Goal: Task Accomplishment & Management: Manage account settings

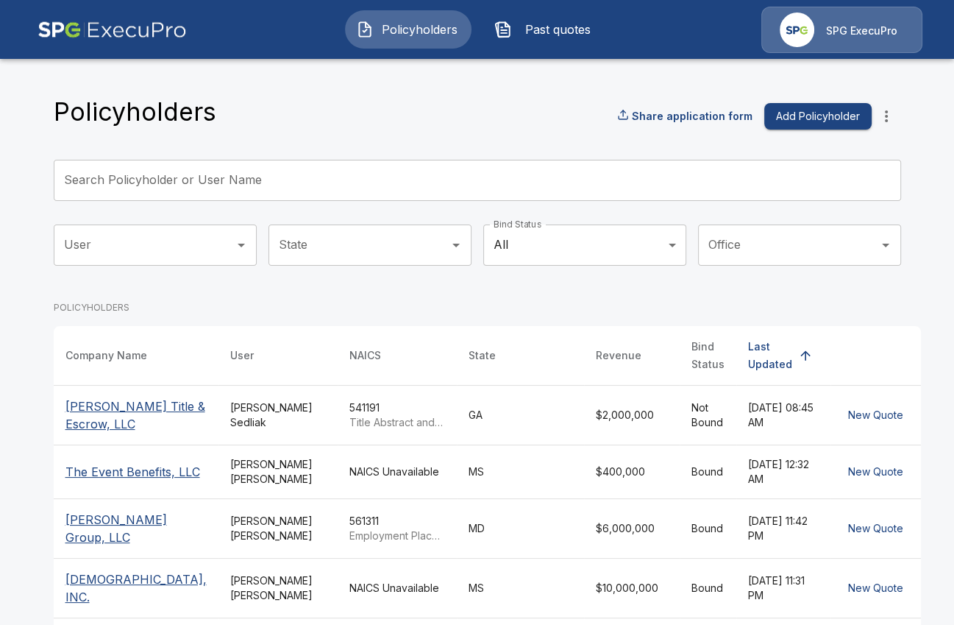
drag, startPoint x: 330, startPoint y: 92, endPoint x: 374, endPoint y: 77, distance: 46.1
click at [330, 93] on div "Policyholders Share application form Add Policyholder Search Policyholder or Us…" at bounding box center [477, 568] width 883 height 1026
click at [843, 43] on div "SPG ExecuPro" at bounding box center [841, 30] width 161 height 46
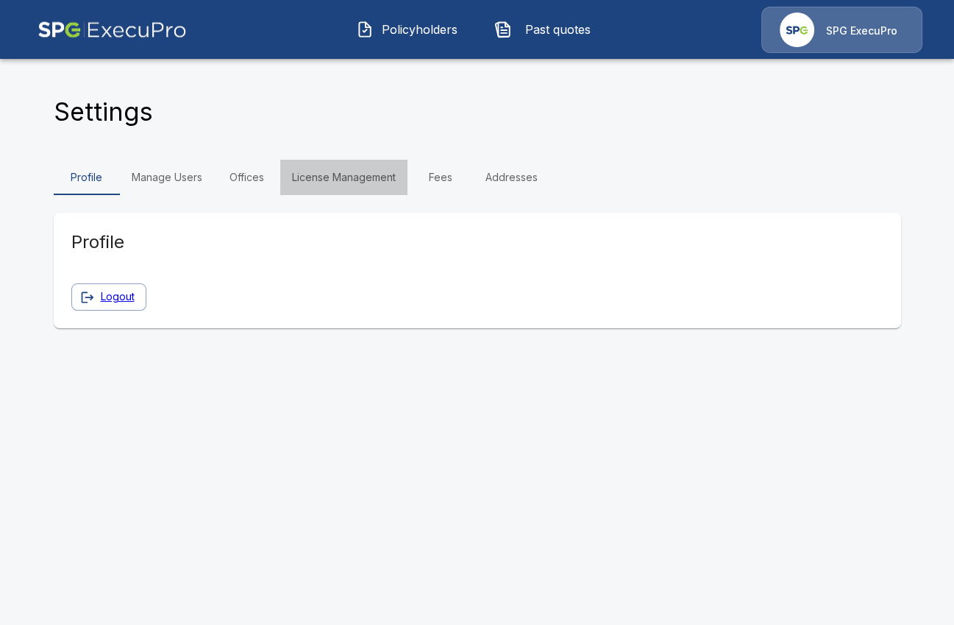
click at [372, 188] on link "License Management" at bounding box center [343, 177] width 127 height 35
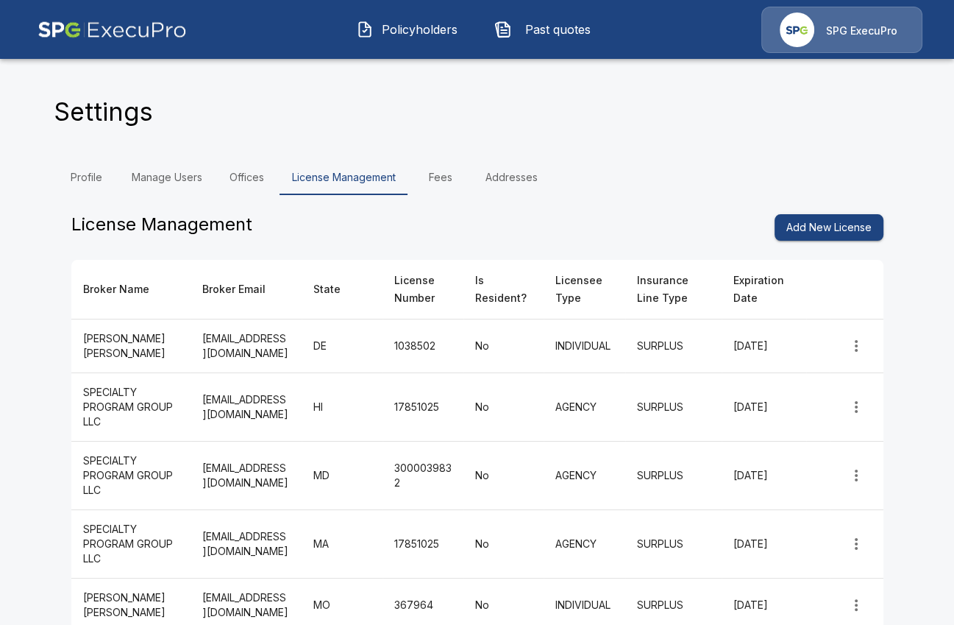
click at [205, 177] on link "Manage Users" at bounding box center [167, 177] width 94 height 35
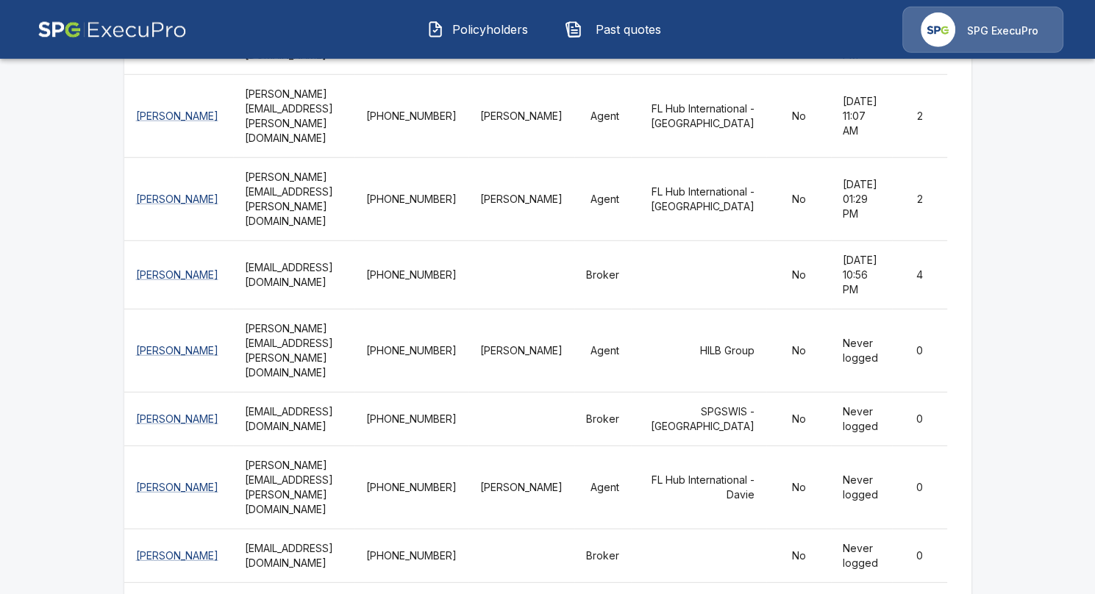
scroll to position [4578, 0]
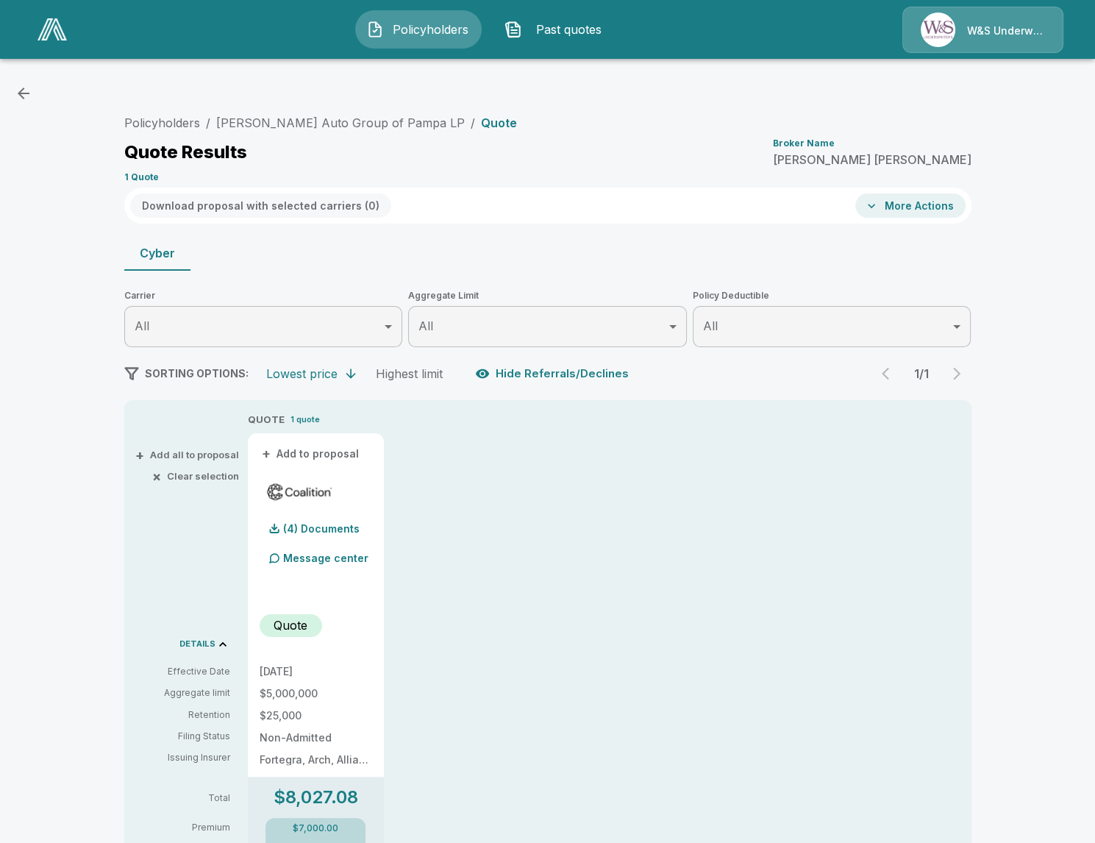
click at [970, 38] on p "W&S Underwriters" at bounding box center [1006, 31] width 78 height 15
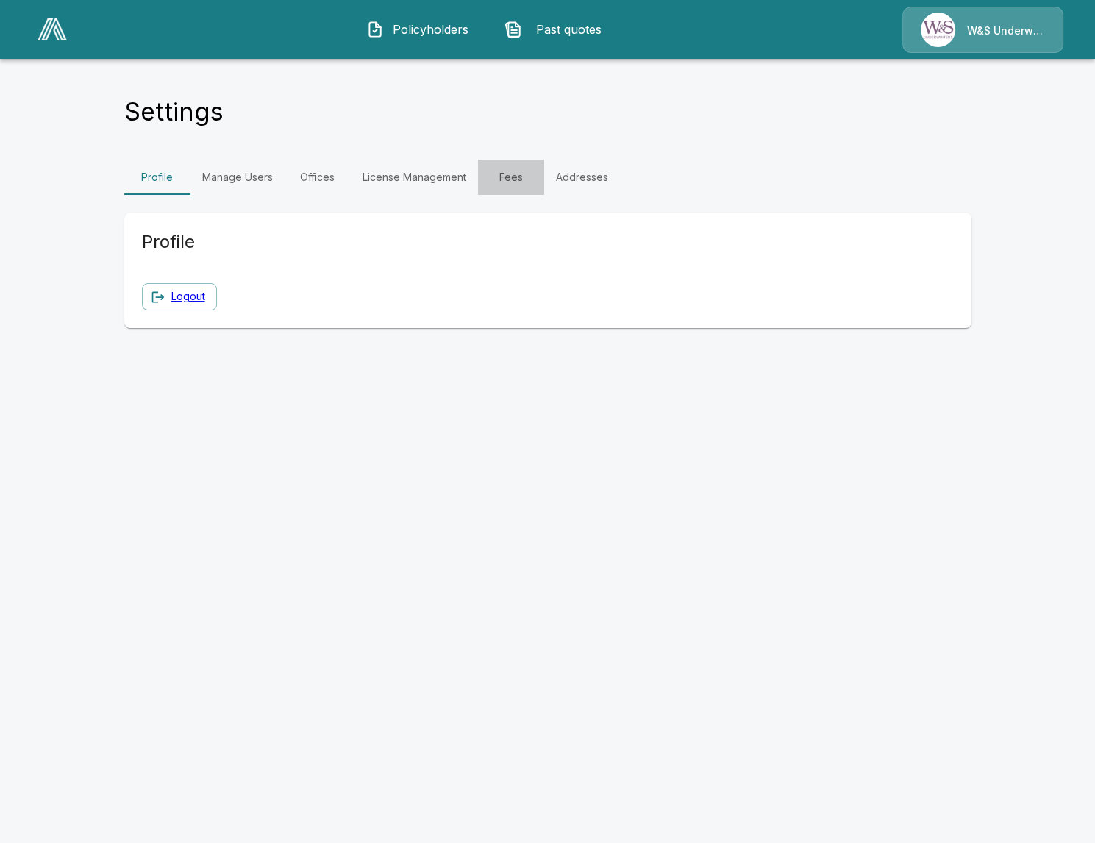
click at [499, 181] on link "Fees" at bounding box center [511, 177] width 66 height 35
